Goal: Transaction & Acquisition: Purchase product/service

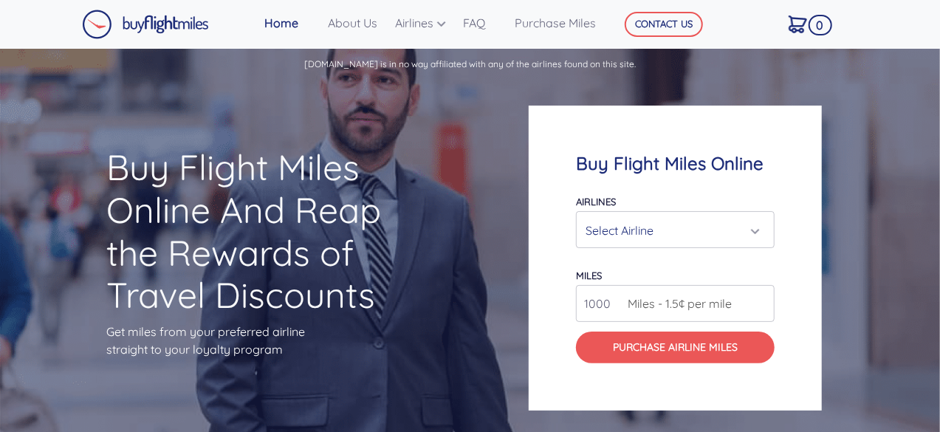
click at [758, 230] on div "Select Airline" at bounding box center [675, 230] width 179 height 28
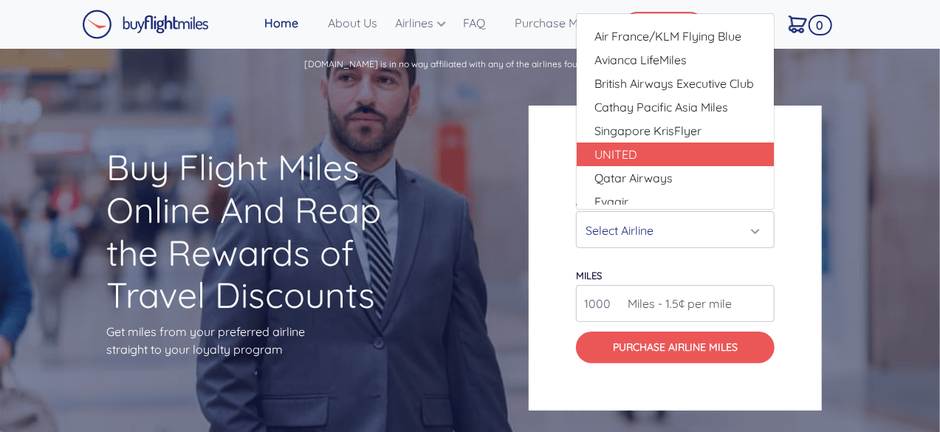
scroll to position [28, 0]
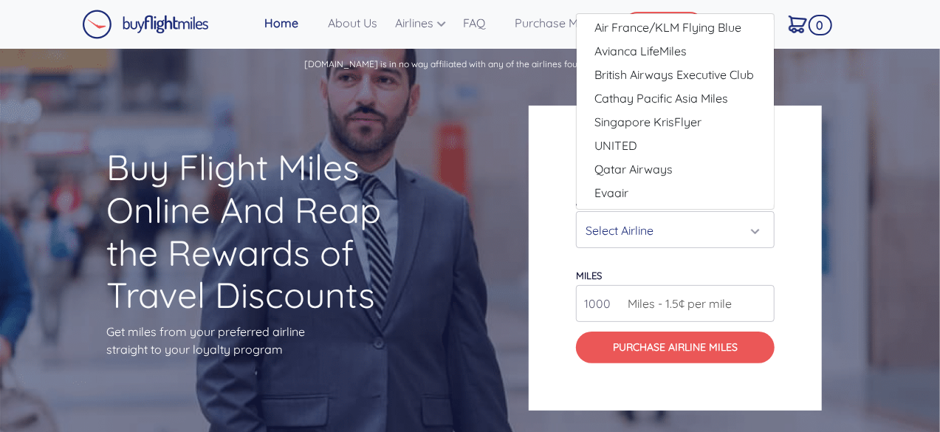
drag, startPoint x: 777, startPoint y: 155, endPoint x: 773, endPoint y: 88, distance: 67.3
click at [776, 88] on div "Buy Flight Miles Online Airlines Air Canada Aeroplan Air France/KLM Flying Blue…" at bounding box center [705, 258] width 376 height 447
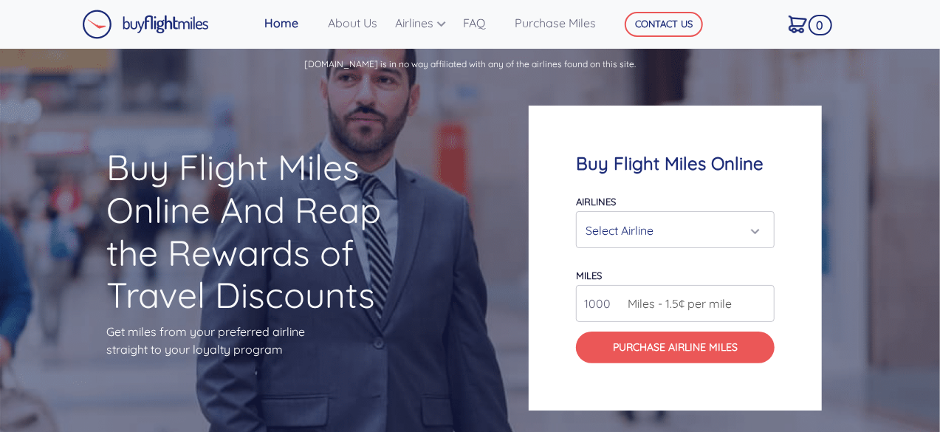
click at [756, 230] on div "Select Airline" at bounding box center [671, 230] width 171 height 28
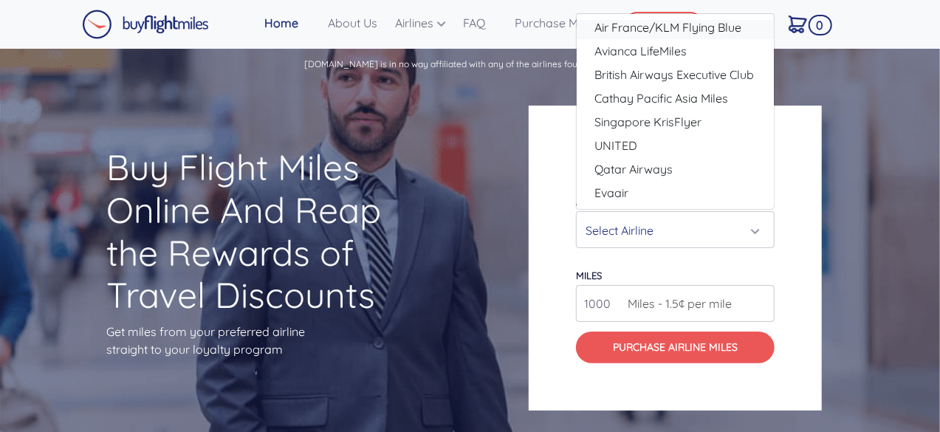
drag, startPoint x: 697, startPoint y: 27, endPoint x: 700, endPoint y: 38, distance: 10.8
click at [697, 27] on span "Air France/KLM Flying Blue" at bounding box center [668, 27] width 147 height 18
select select "Air France/KLM Flying Blue"
type input "49000"
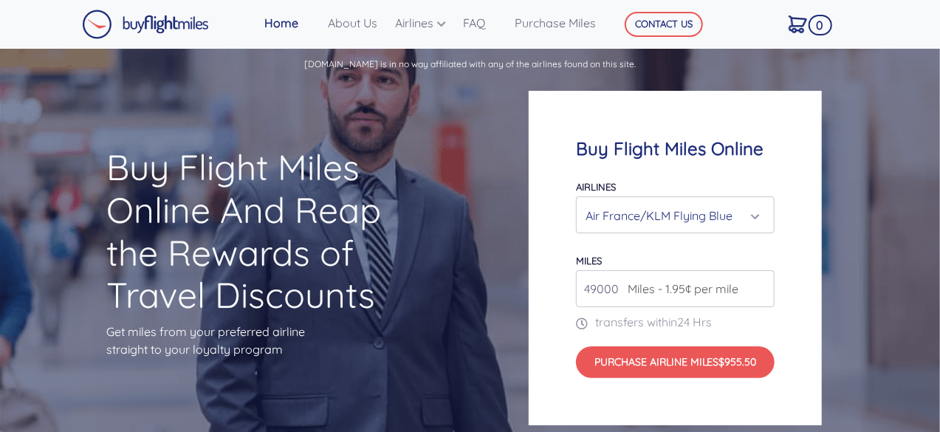
click at [627, 293] on span "Miles - 1.95¢ per mile" at bounding box center [679, 289] width 118 height 18
click at [764, 292] on input "49000" at bounding box center [675, 288] width 199 height 37
click at [654, 293] on span "Miles - 1.95¢ per mile" at bounding box center [679, 289] width 118 height 18
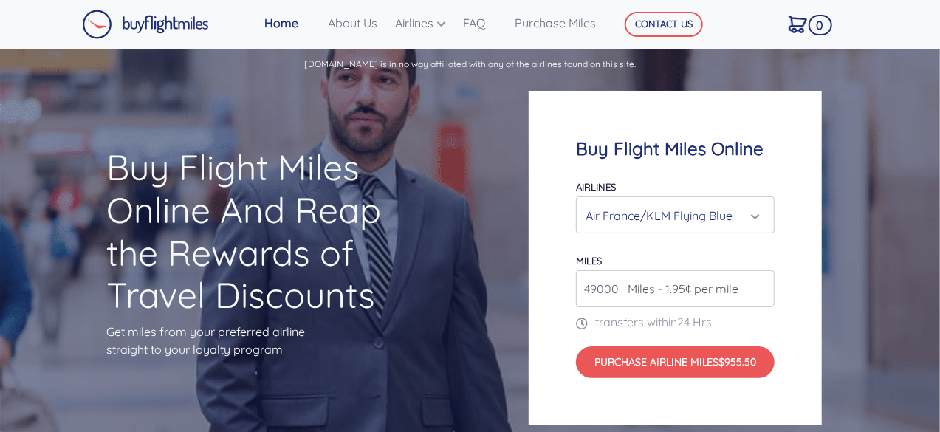
click at [654, 293] on span "Miles - 1.95¢ per mile" at bounding box center [679, 289] width 118 height 18
drag, startPoint x: 647, startPoint y: 289, endPoint x: 636, endPoint y: 292, distance: 11.3
click at [647, 290] on span "Miles - 1.95¢ per mile" at bounding box center [679, 289] width 118 height 18
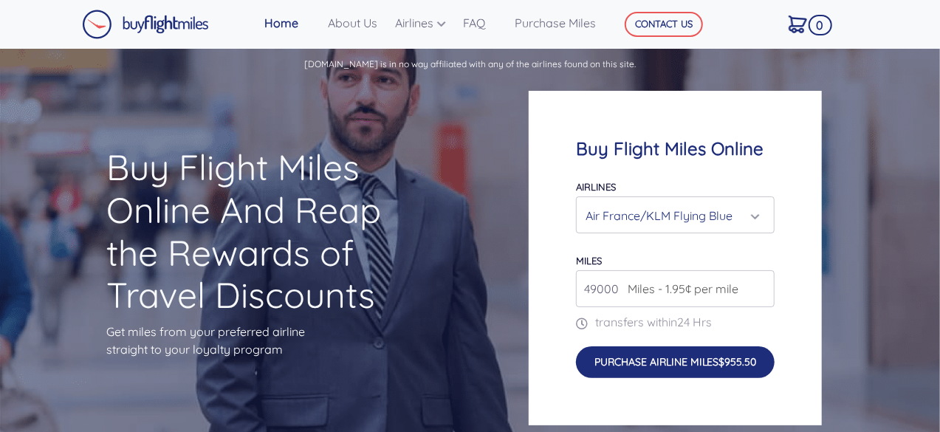
click at [668, 361] on button "Purchase Airline Miles $955.50" at bounding box center [675, 362] width 199 height 32
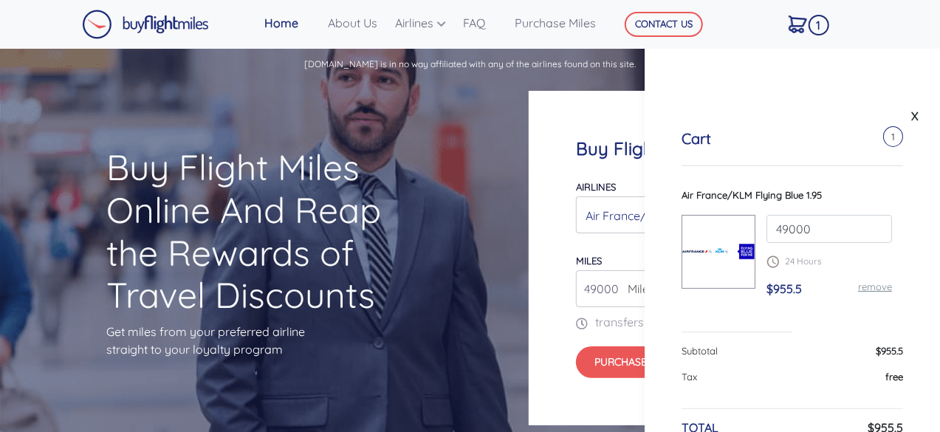
click at [449, 191] on div "Buy Flight Miles Online And Reap the Rewards of Travel Discounts Get miles from…" at bounding box center [470, 258] width 940 height 351
